Goal: Information Seeking & Learning: Find specific fact

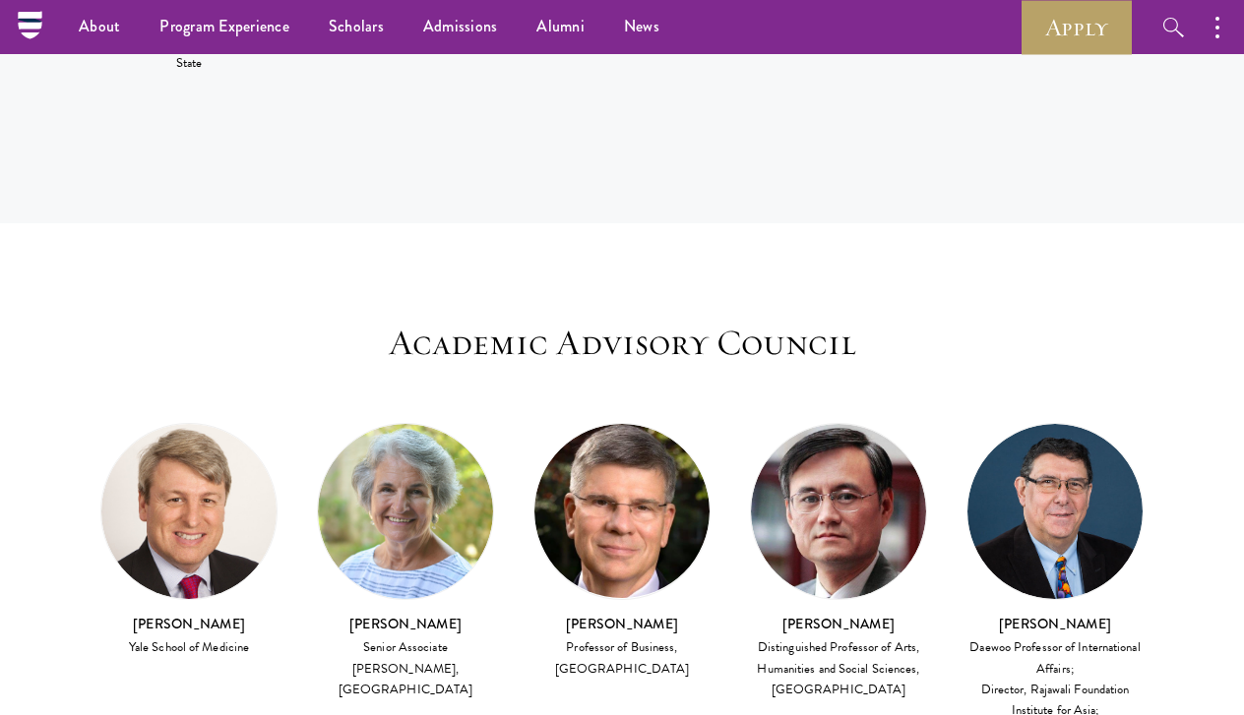
scroll to position [4813, 0]
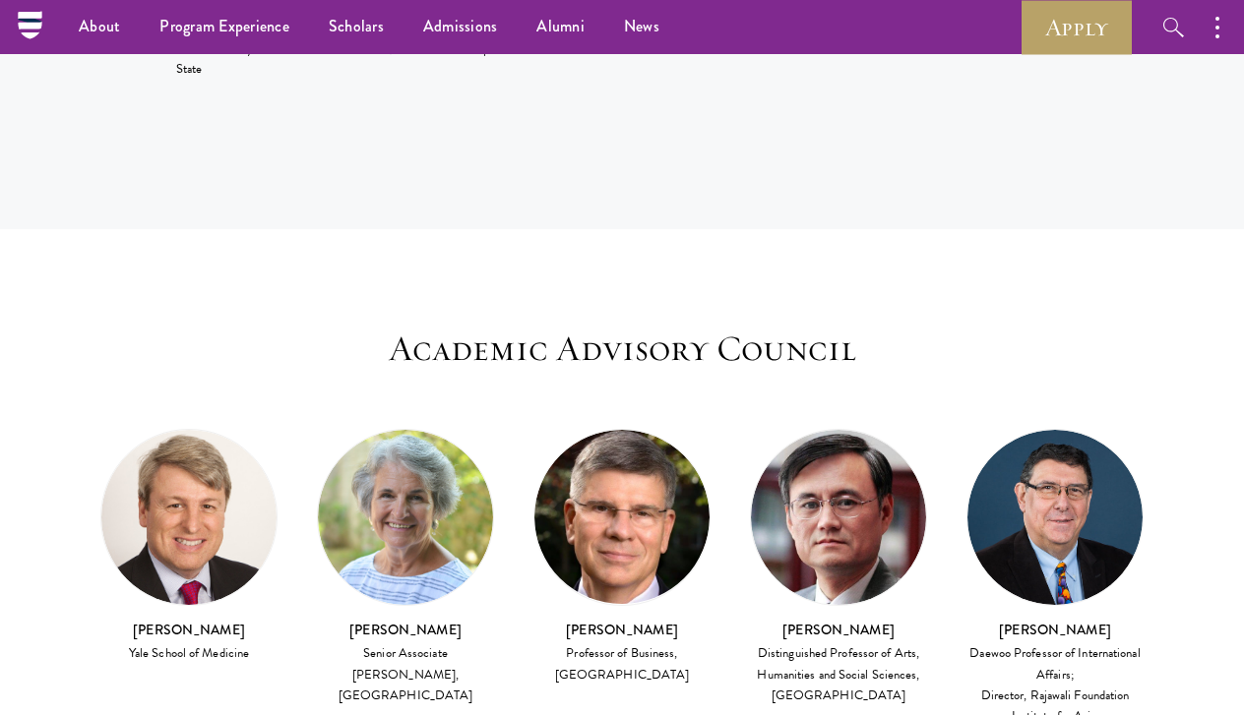
click at [192, 620] on h3 "[PERSON_NAME]" at bounding box center [188, 630] width 177 height 20
click at [306, 328] on div "Academic Advisory Council Dr. Michael Cappello Yale School of Medicine Jane Edw…" at bounding box center [622, 564] width 1063 height 472
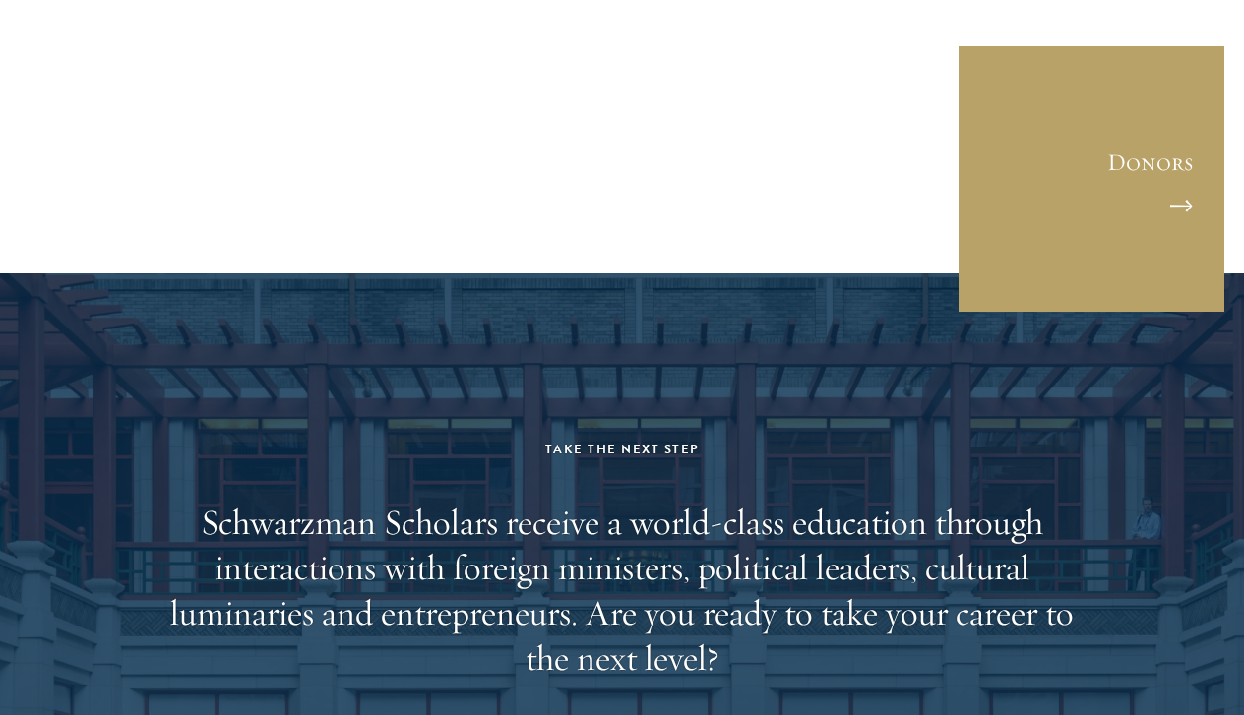
scroll to position [6075, 0]
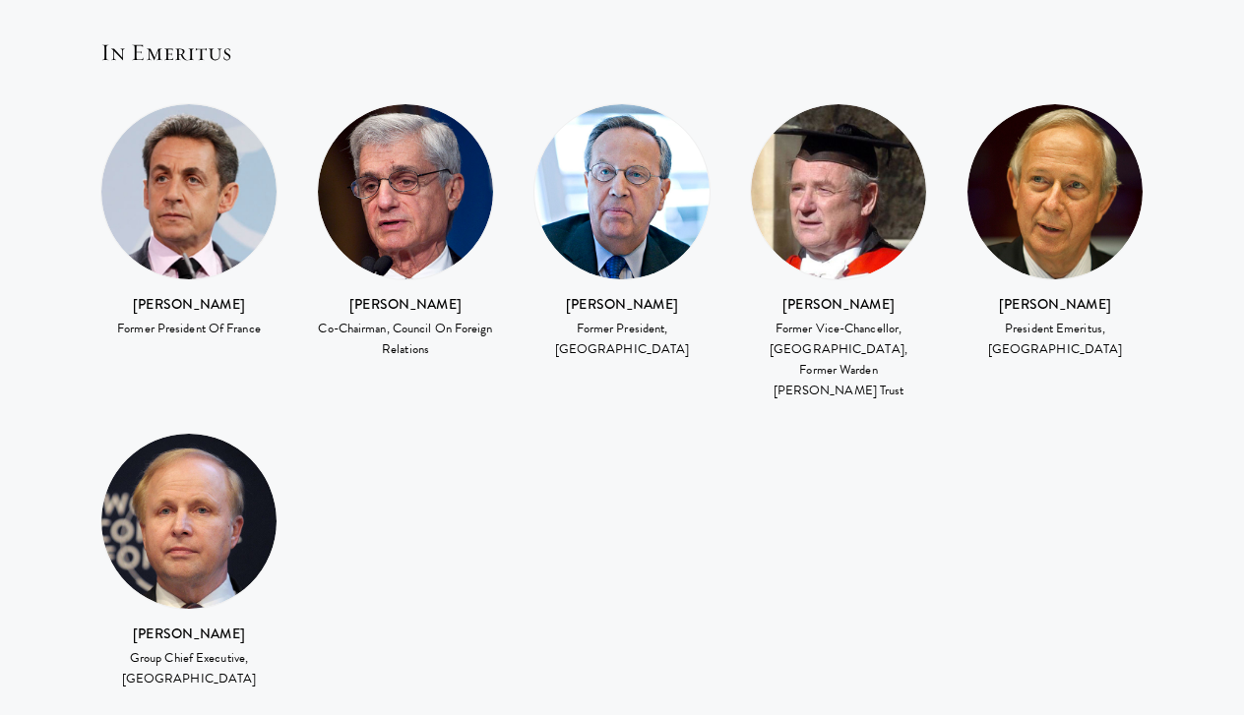
scroll to position [4761, 0]
